Goal: Task Accomplishment & Management: Manage account settings

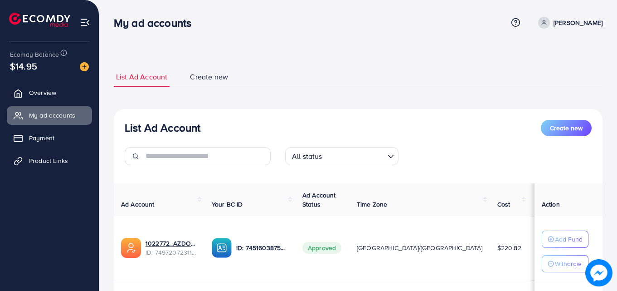
scroll to position [118, 0]
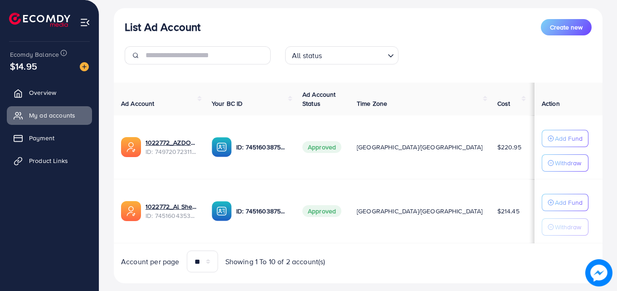
scroll to position [100, 0]
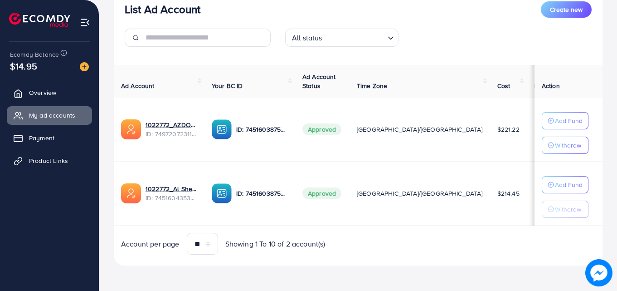
scroll to position [118, 0]
